Goal: Task Accomplishment & Management: Manage account settings

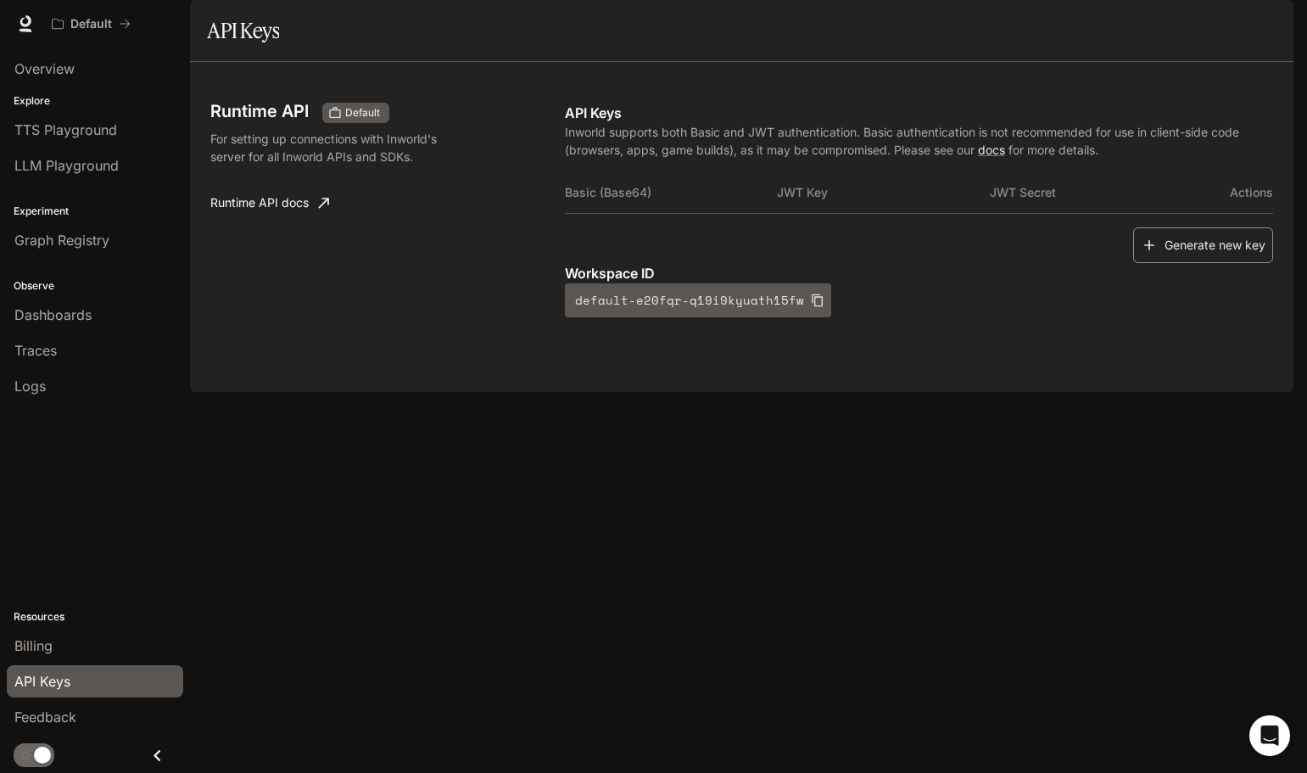
click at [1210, 264] on button "Generate new key" at bounding box center [1203, 245] width 140 height 36
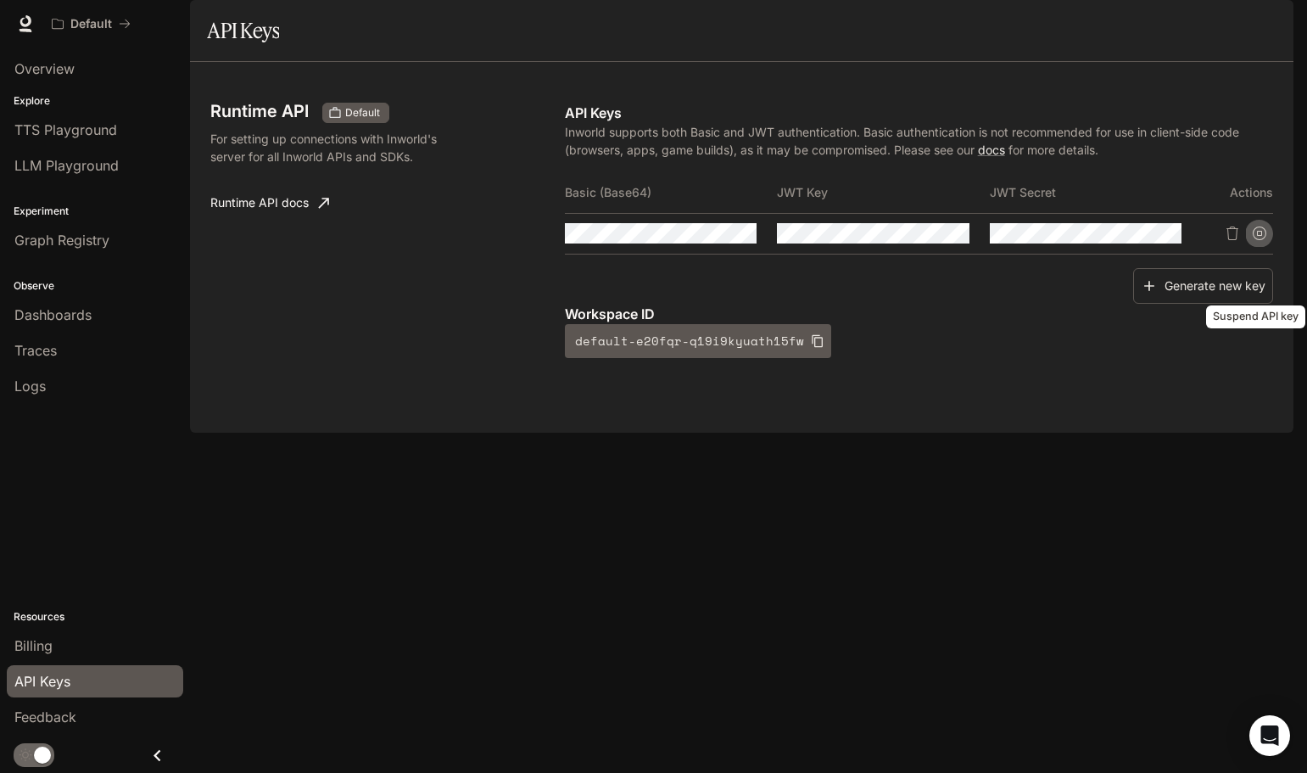
click at [1257, 240] on icon "Suspend API key" at bounding box center [1260, 233] width 14 height 14
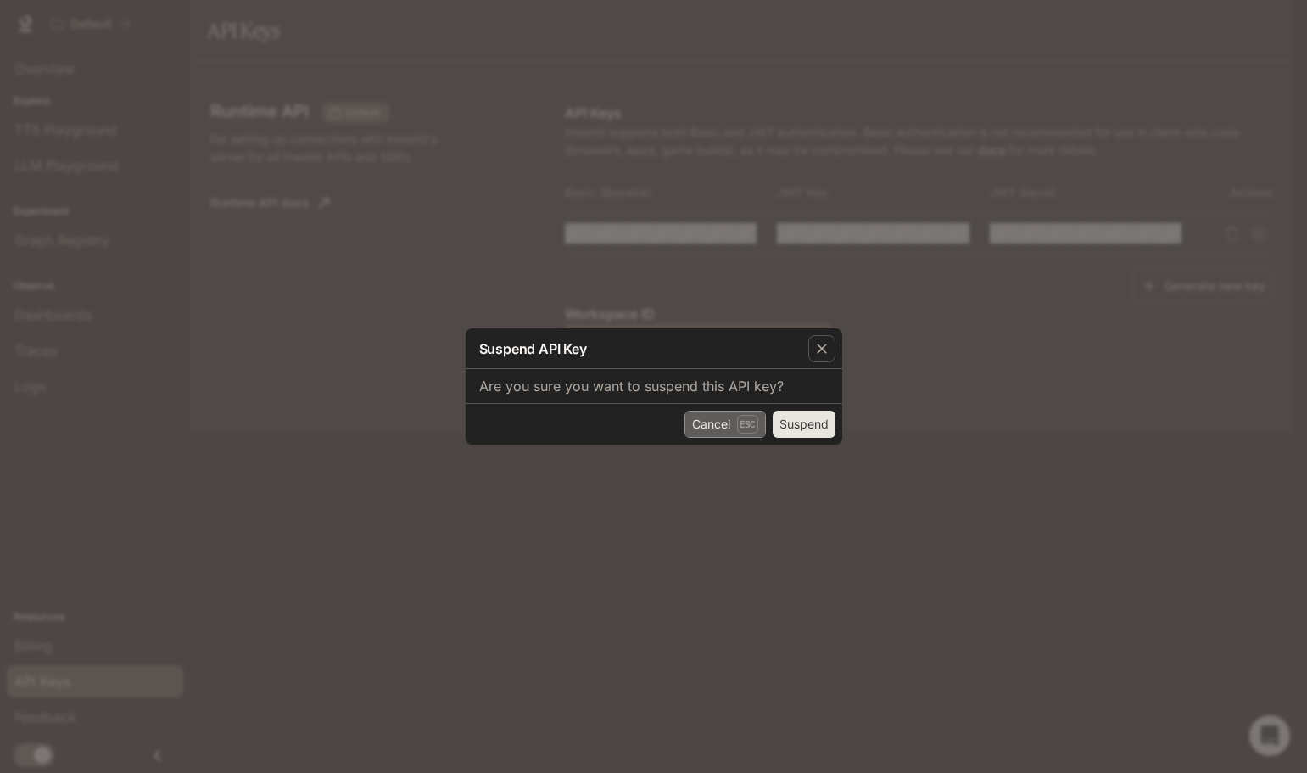
click at [717, 420] on button "Cancel Esc" at bounding box center [724, 423] width 81 height 27
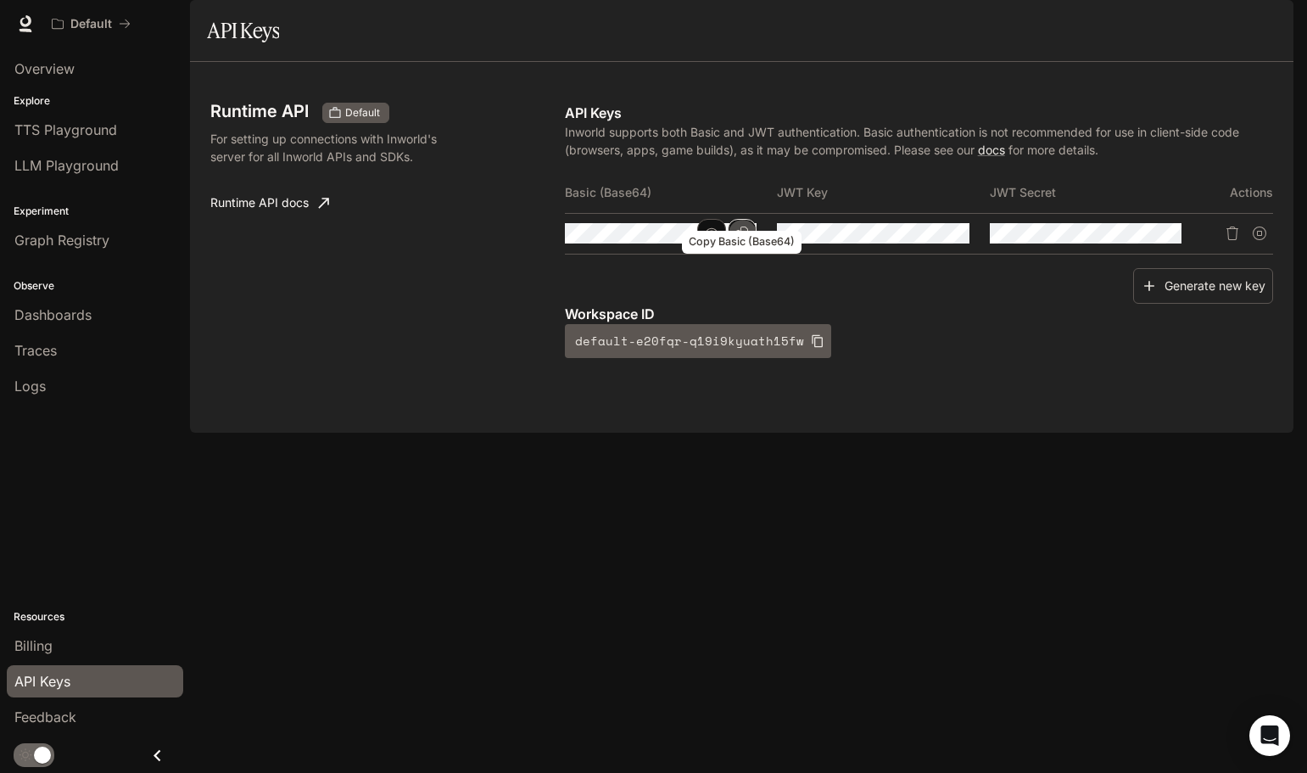
click at [742, 240] on icon "Copy Basic (Base64)" at bounding box center [742, 233] width 14 height 14
click at [114, 131] on span "TTS Playground" at bounding box center [65, 130] width 103 height 20
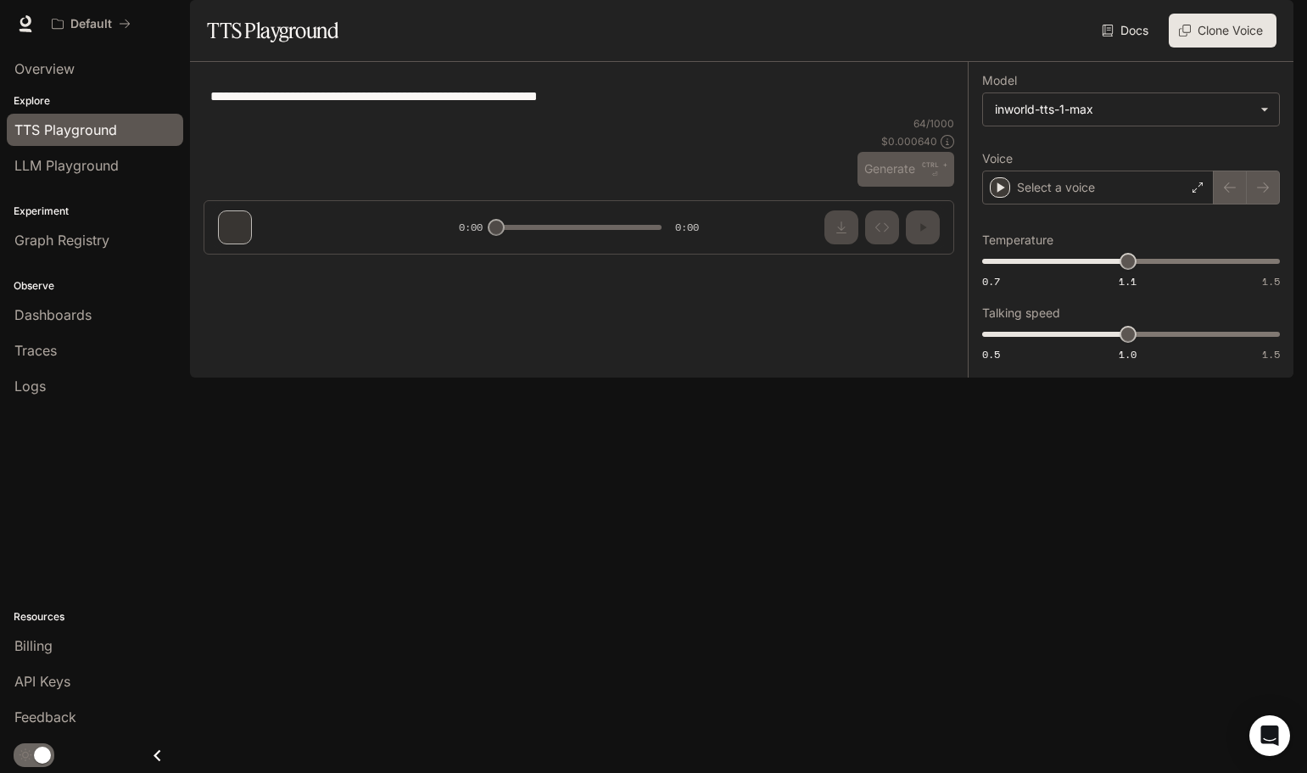
type textarea "**********"
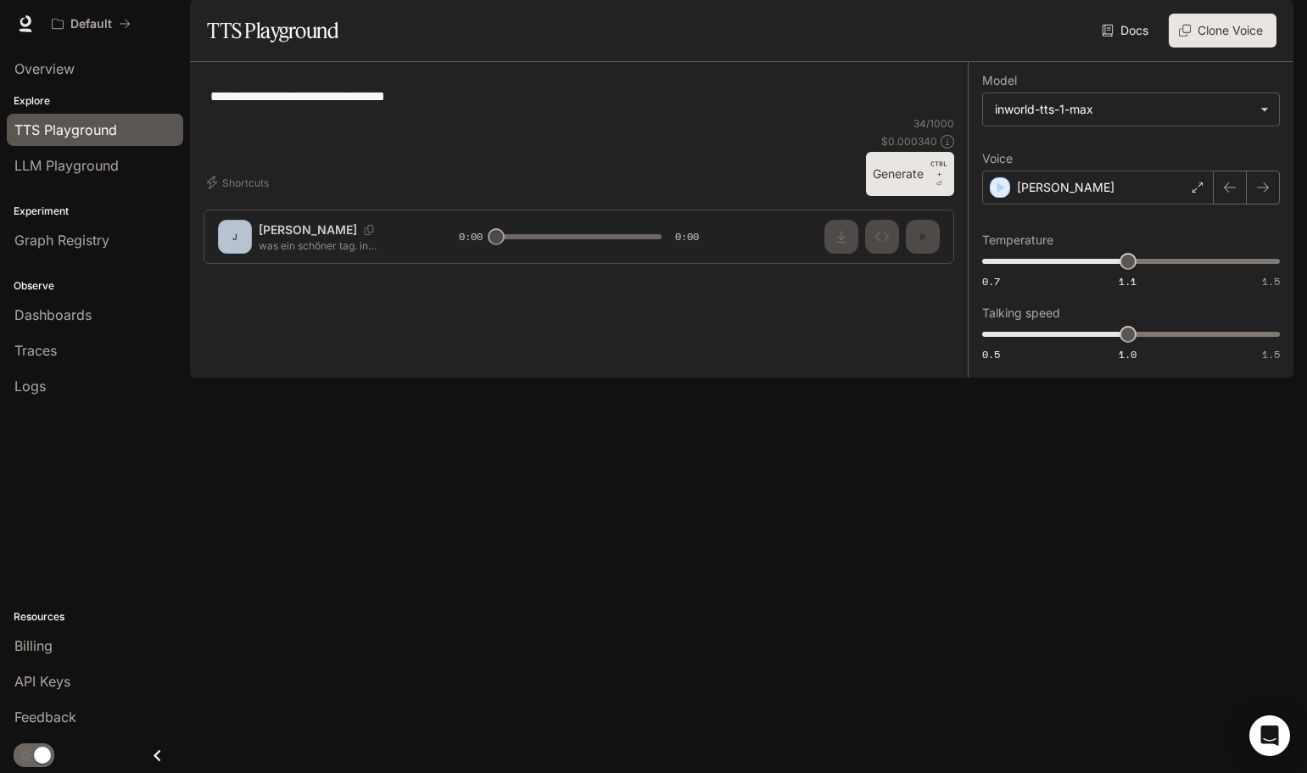
click at [319, 277] on div "**********" at bounding box center [579, 169] width 778 height 215
click at [70, 464] on div "Overview Explore TTS Playground LLM Playground Experiment Graph Registry Observ…" at bounding box center [95, 409] width 190 height 725
click at [60, 387] on div "Logs" at bounding box center [94, 386] width 161 height 20
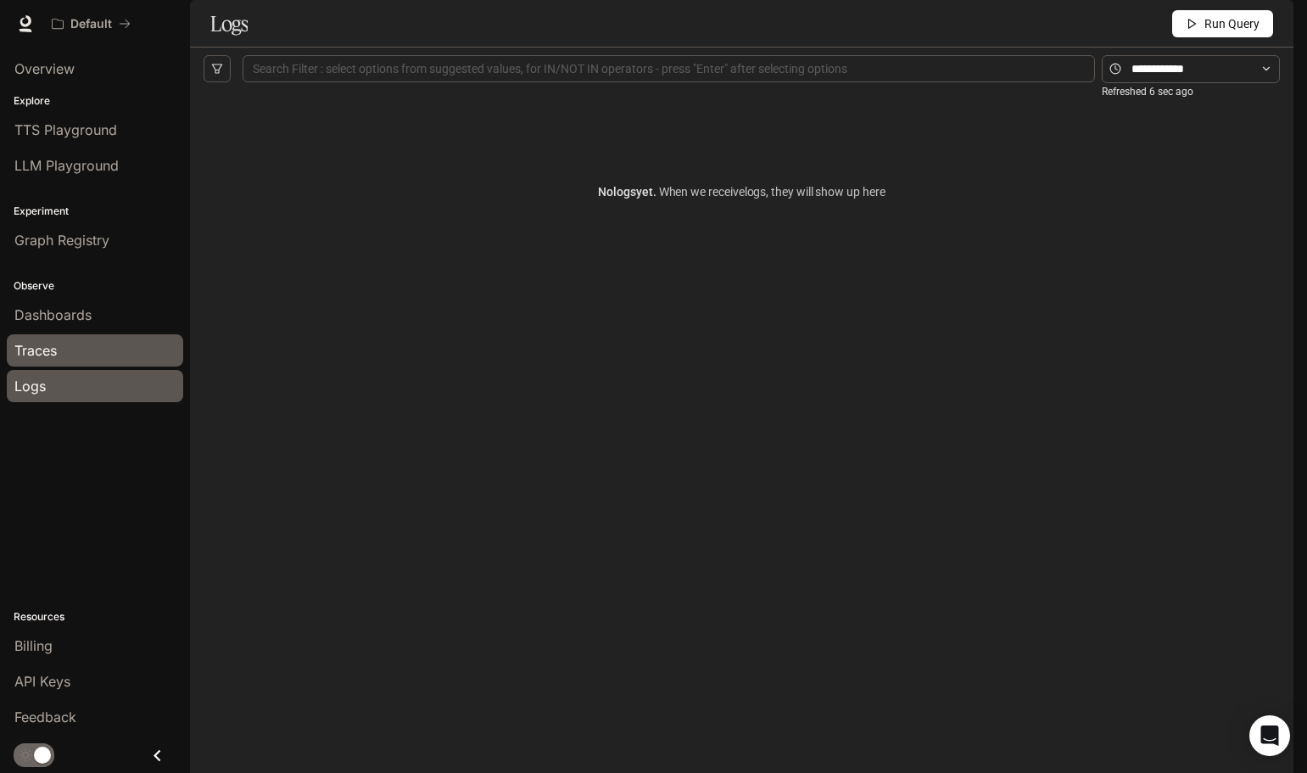
click at [63, 355] on div "Traces" at bounding box center [94, 350] width 161 height 20
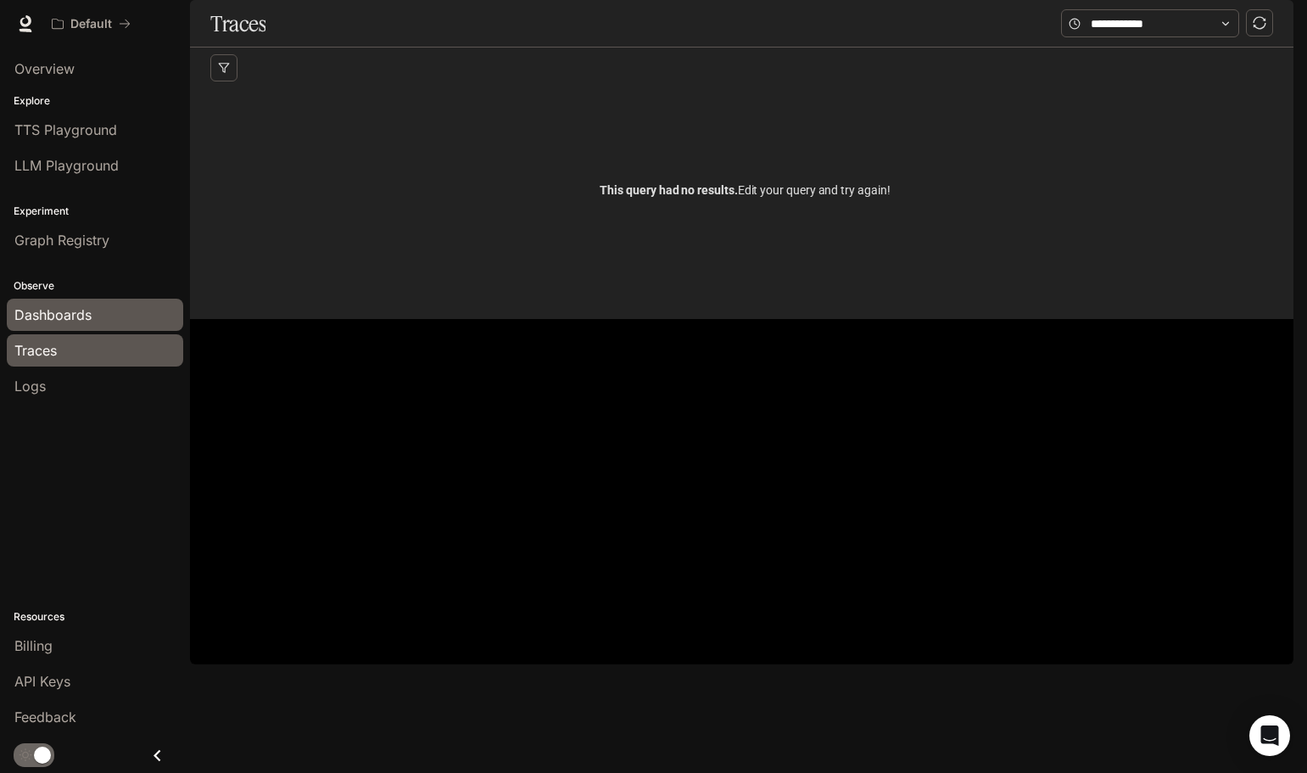
click at [63, 314] on span "Dashboards" at bounding box center [52, 314] width 77 height 20
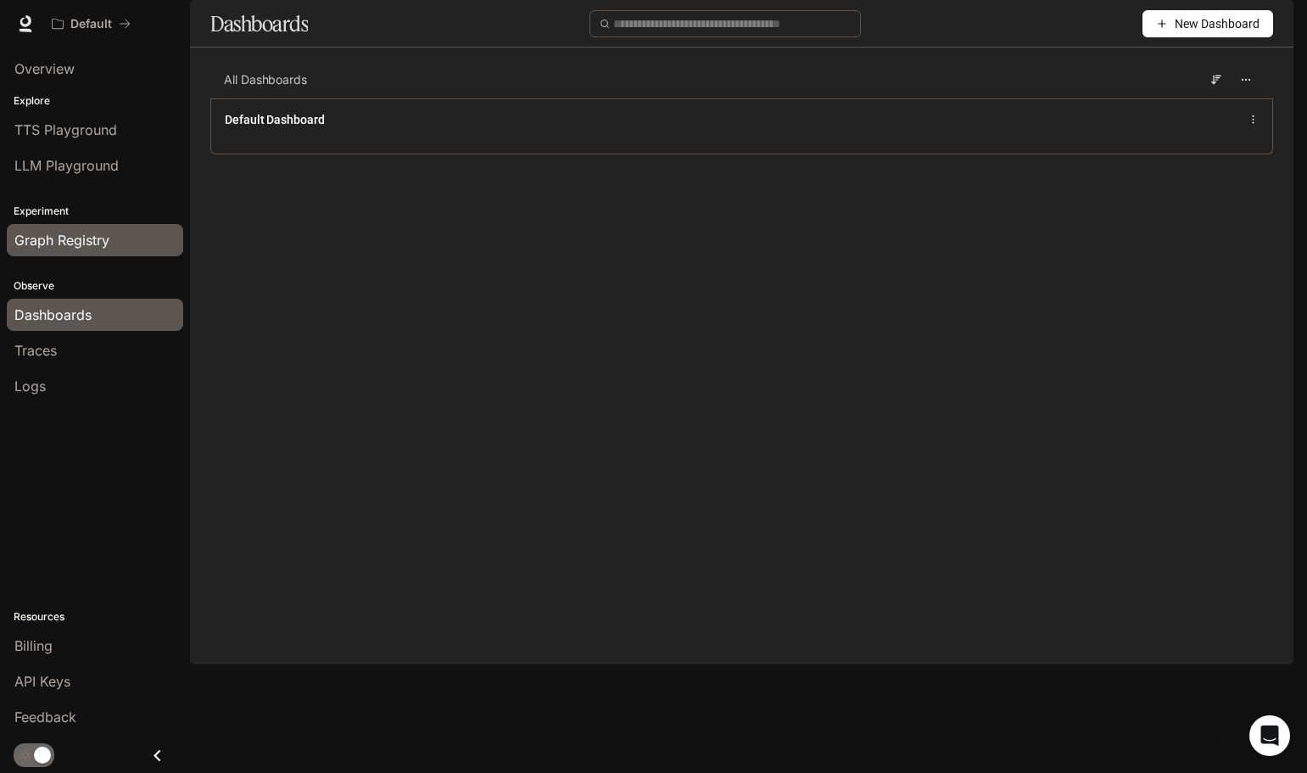
click at [82, 248] on span "Graph Registry" at bounding box center [61, 240] width 95 height 20
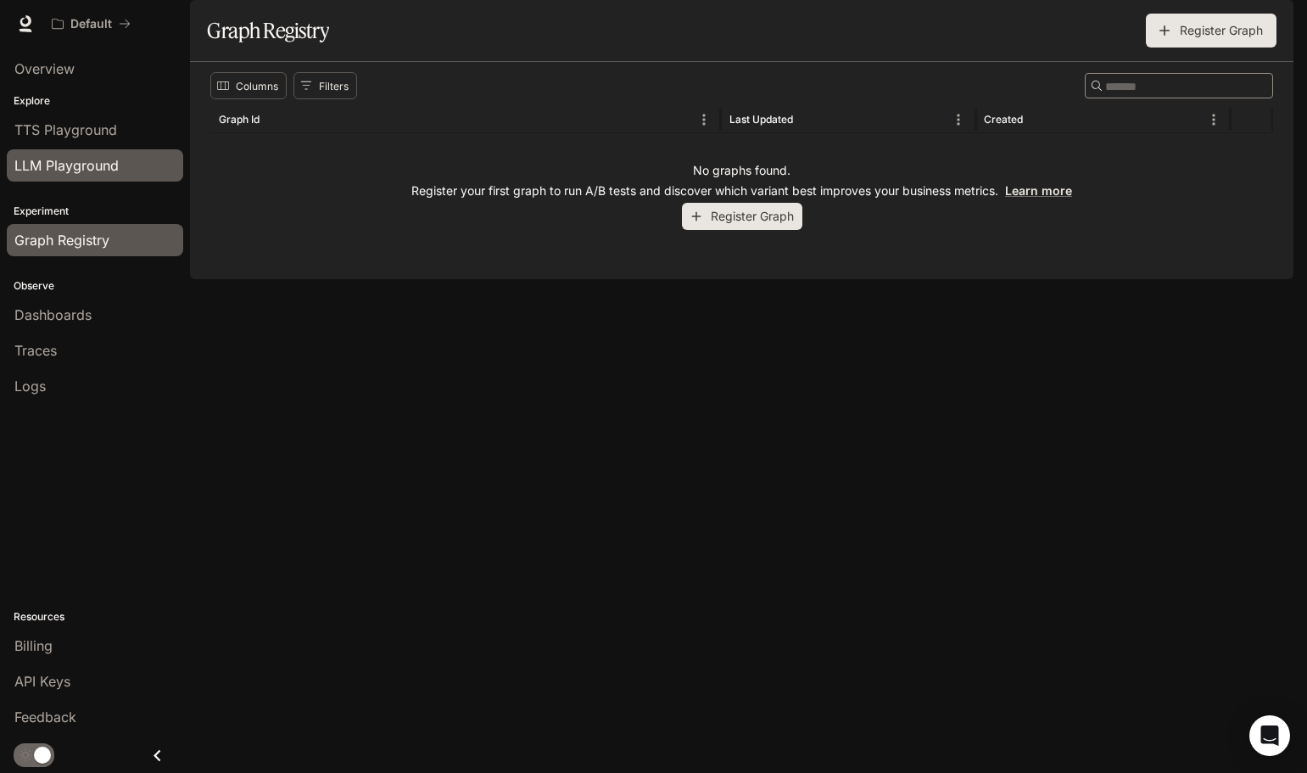
click at [87, 166] on span "LLM Playground" at bounding box center [66, 165] width 104 height 20
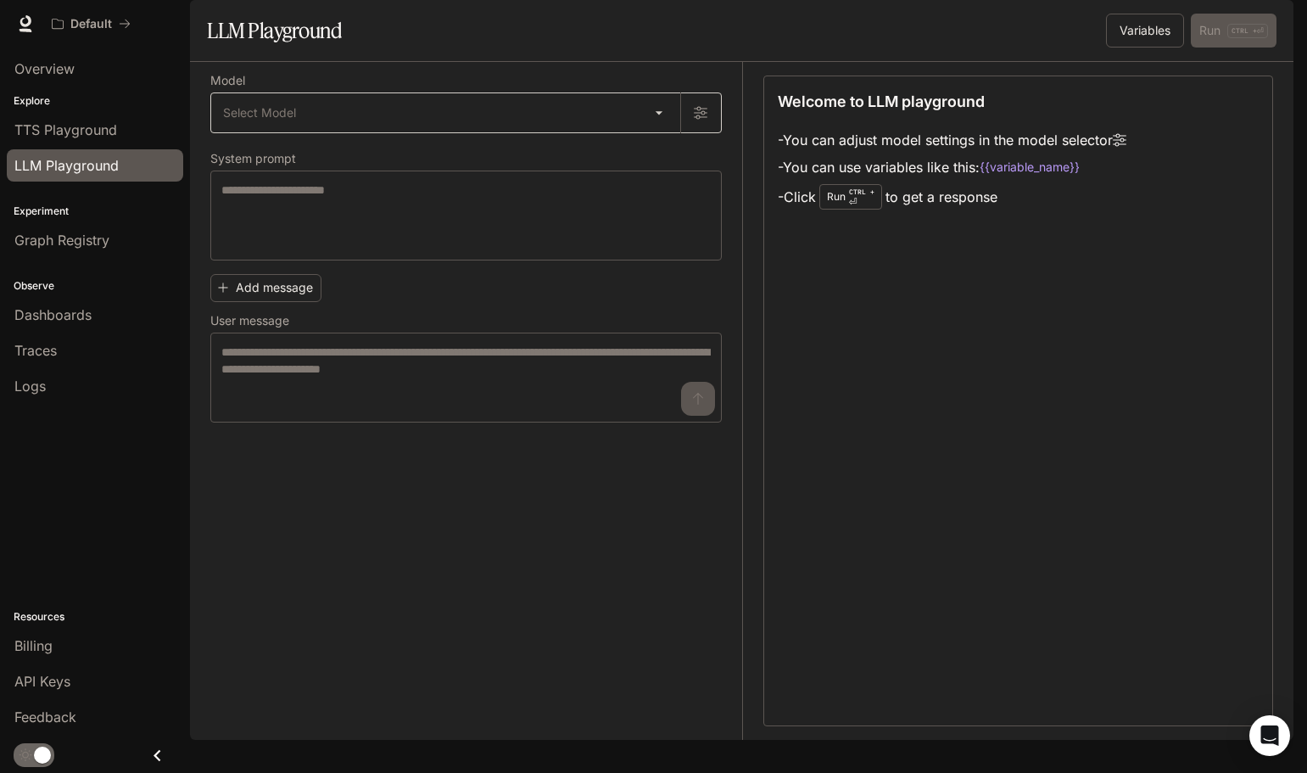
click at [650, 159] on body "Skip to main content Default Runtime Runtime Documentation Documentation Portal…" at bounding box center [653, 386] width 1307 height 773
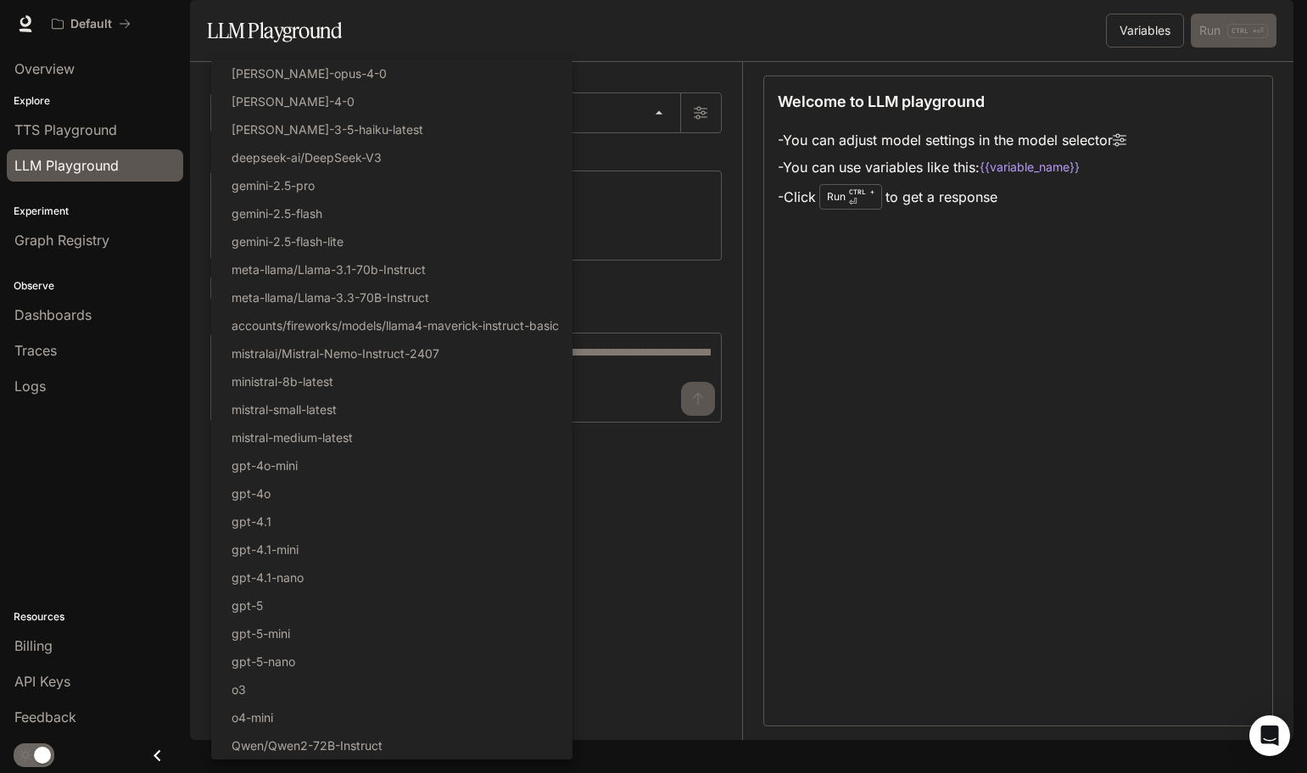
click at [640, 153] on div at bounding box center [653, 386] width 1307 height 773
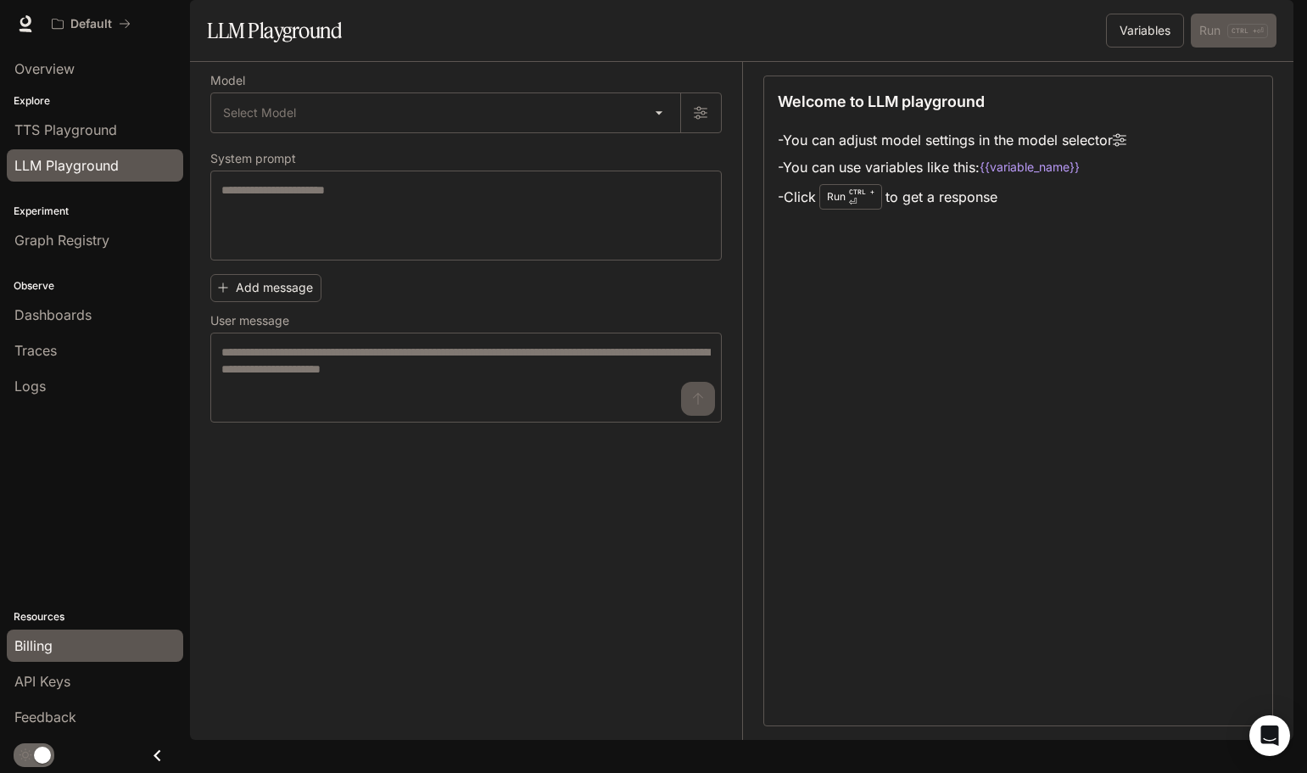
click at [71, 655] on div "Billing" at bounding box center [94, 645] width 161 height 20
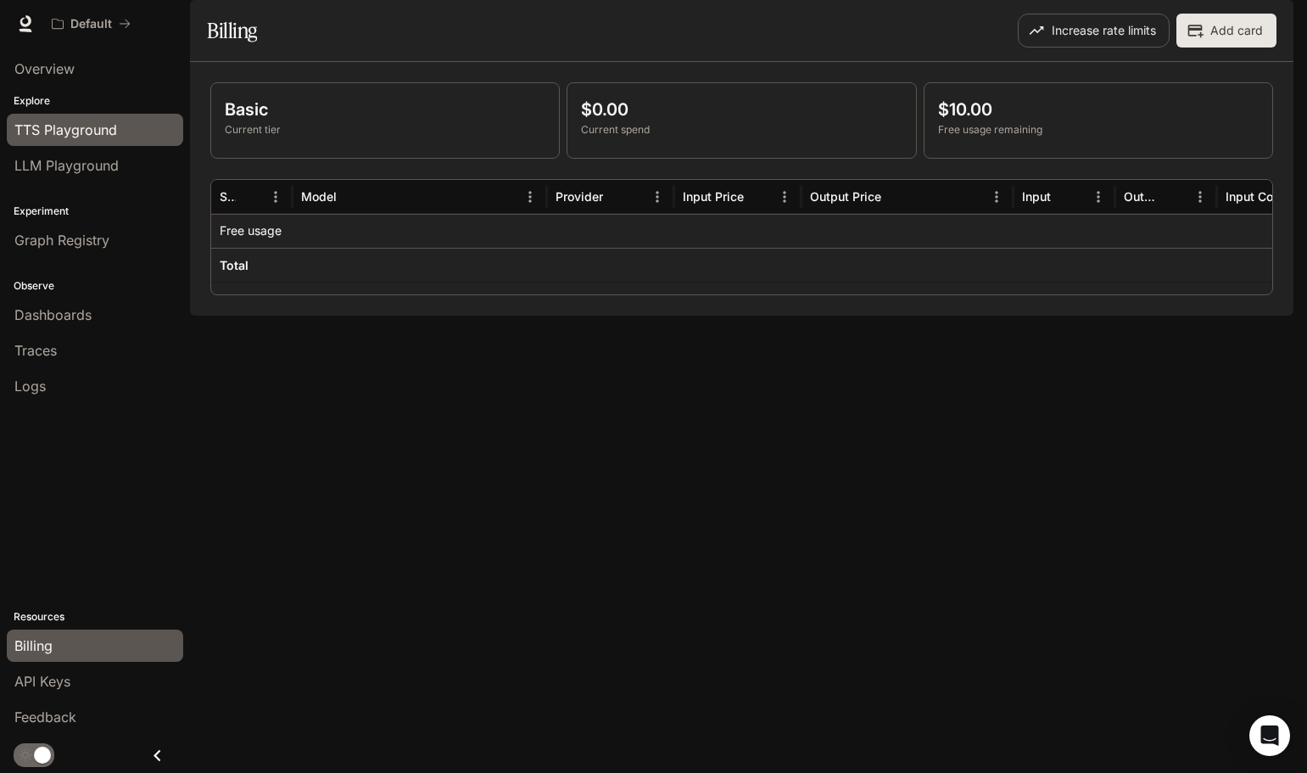
click at [87, 126] on span "TTS Playground" at bounding box center [65, 130] width 103 height 20
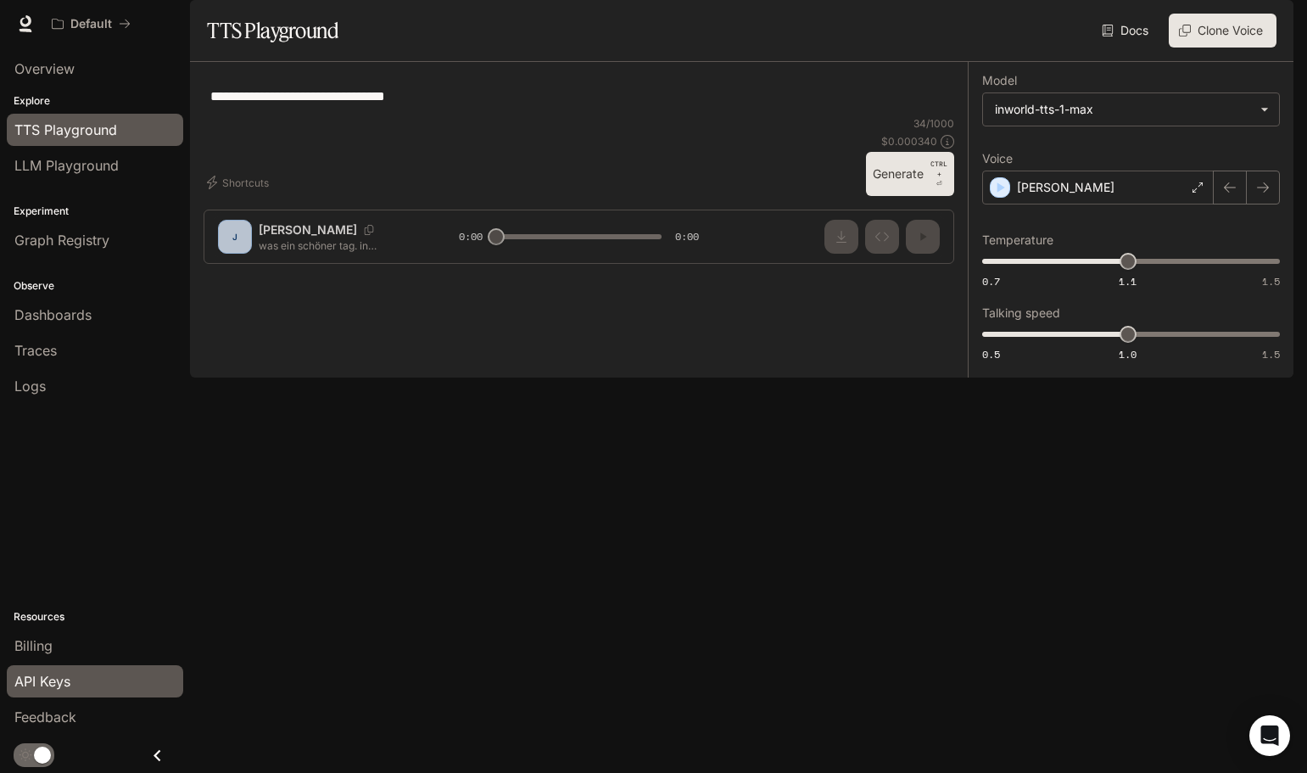
click at [87, 673] on div "API Keys" at bounding box center [94, 681] width 161 height 20
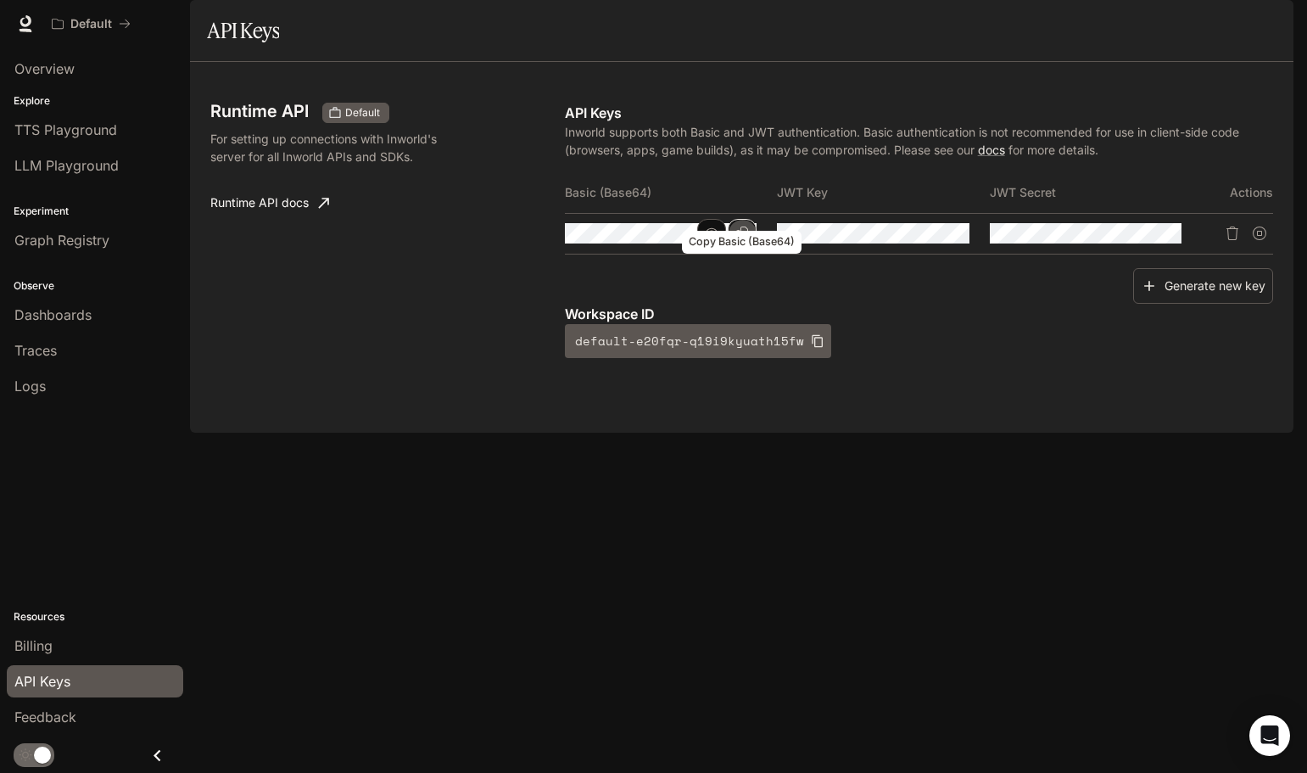
click at [742, 240] on icon "Copy Basic (Base64)" at bounding box center [742, 233] width 12 height 14
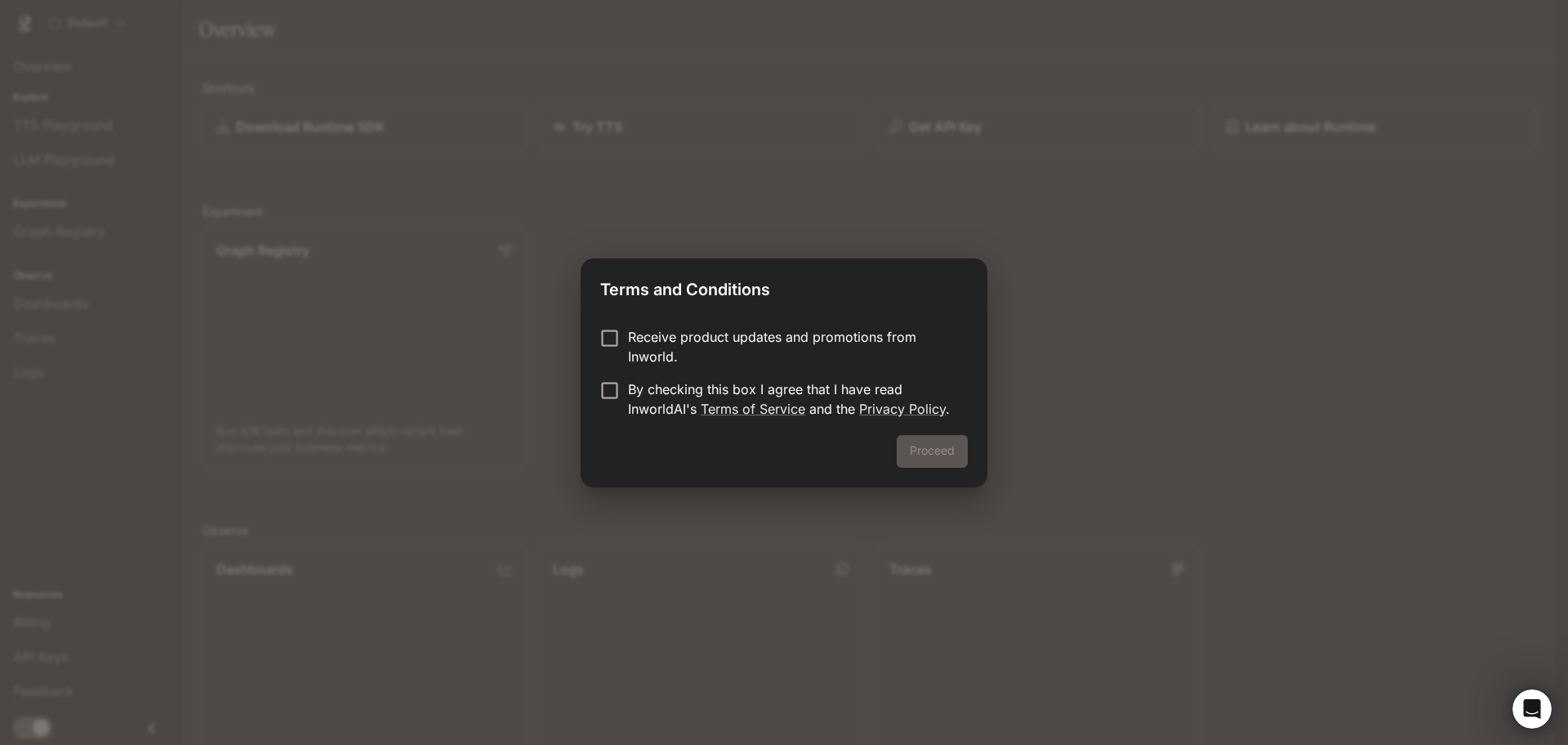
click at [1129, 304] on div "Terms and Conditions Receive product updates and promotions from Inworld. By ch…" at bounding box center [784, 372] width 1568 height 745
drag, startPoint x: 705, startPoint y: 328, endPoint x: 711, endPoint y: 336, distance: 10.0
click at [710, 334] on p "Receive product updates and promotions from Inworld." at bounding box center [791, 346] width 327 height 40
click at [709, 333] on p "Receive product updates and promotions from Inworld." at bounding box center [791, 346] width 327 height 40
click at [672, 395] on p "By checking this box I agree that I have read InworldAI's Terms of Service and …" at bounding box center [791, 399] width 327 height 40
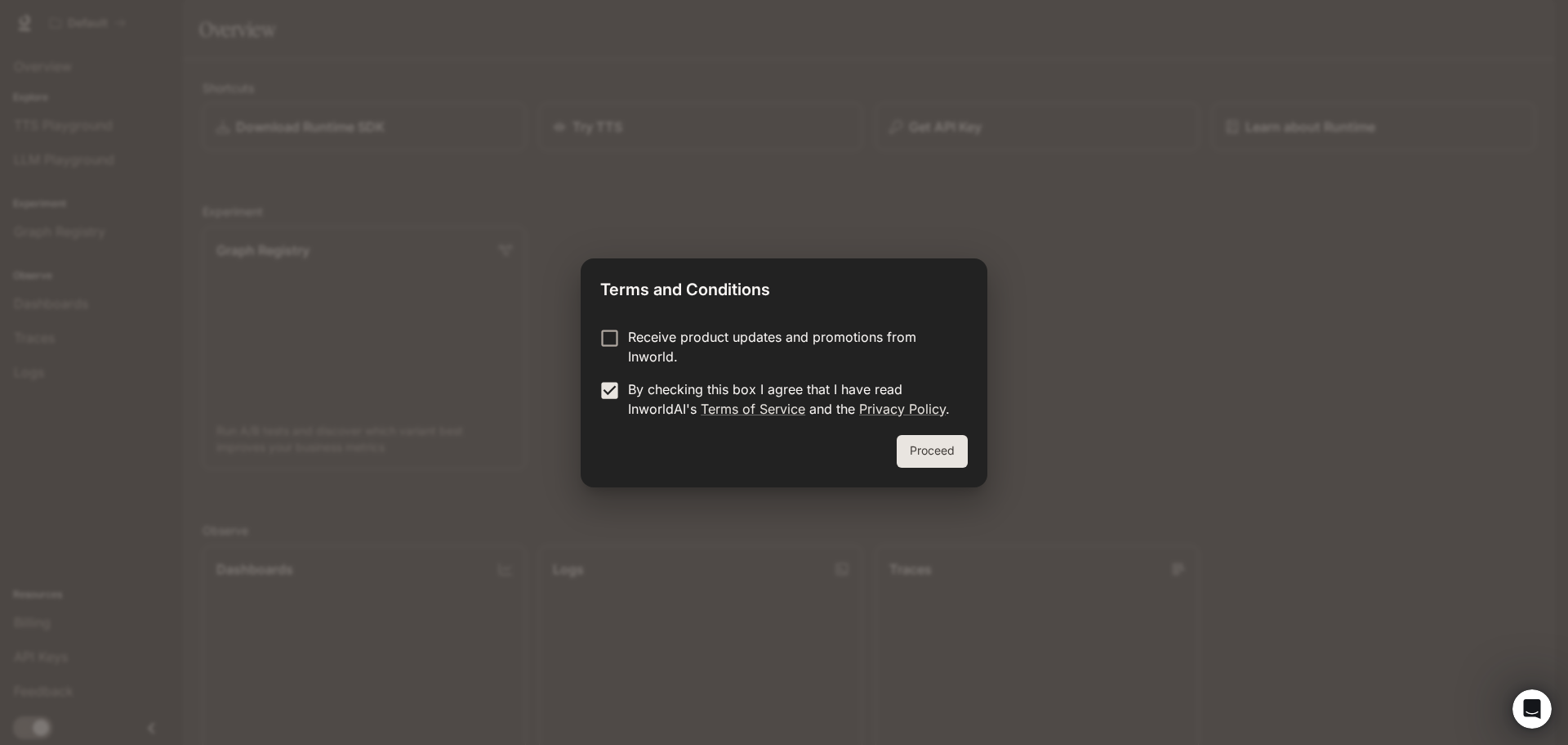
click at [951, 450] on button "Proceed" at bounding box center [932, 451] width 71 height 33
